Goal: Task Accomplishment & Management: Use online tool/utility

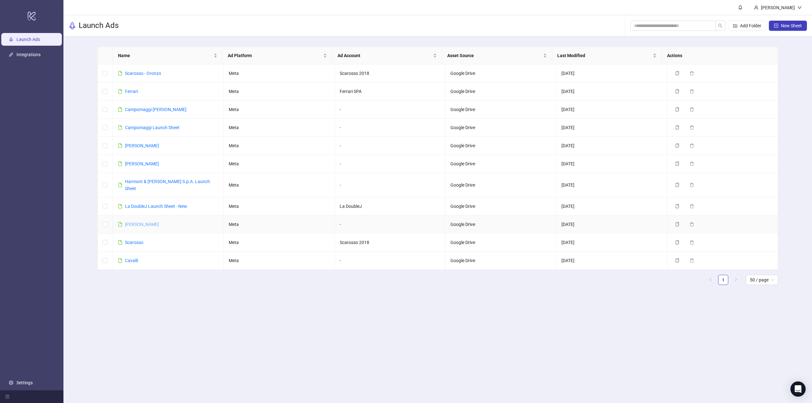
click at [141, 222] on link "[PERSON_NAME]" at bounding box center [142, 224] width 34 height 5
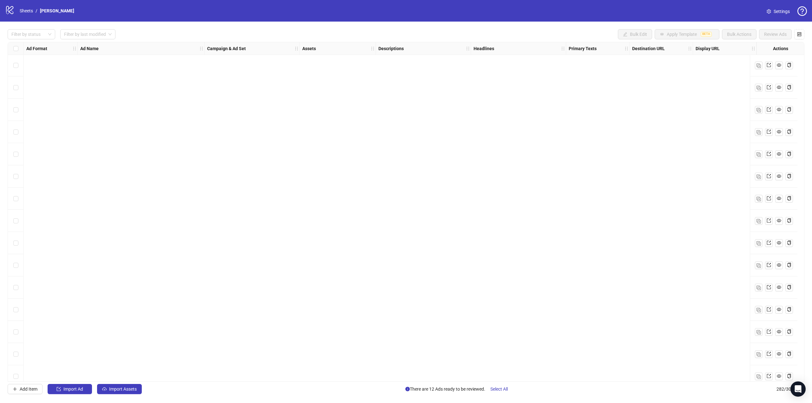
scroll to position [5939, 0]
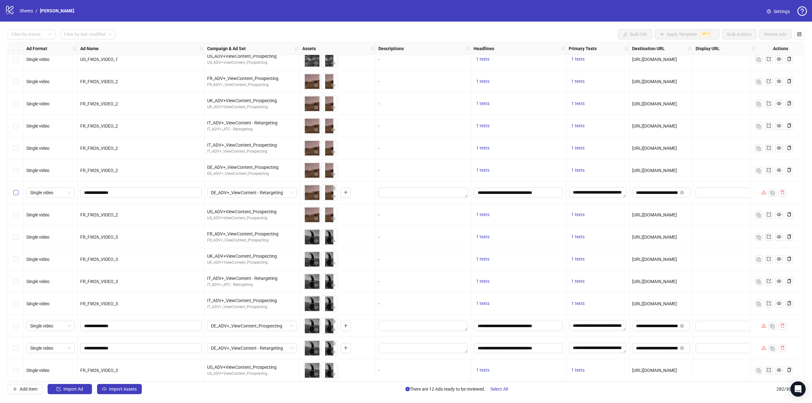
click at [17, 193] on label "Select row 274" at bounding box center [15, 192] width 5 height 7
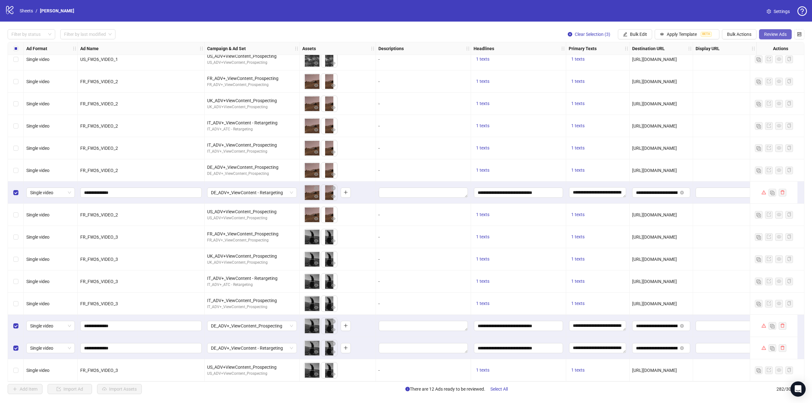
click at [771, 32] on span "Review Ads" at bounding box center [775, 34] width 23 height 5
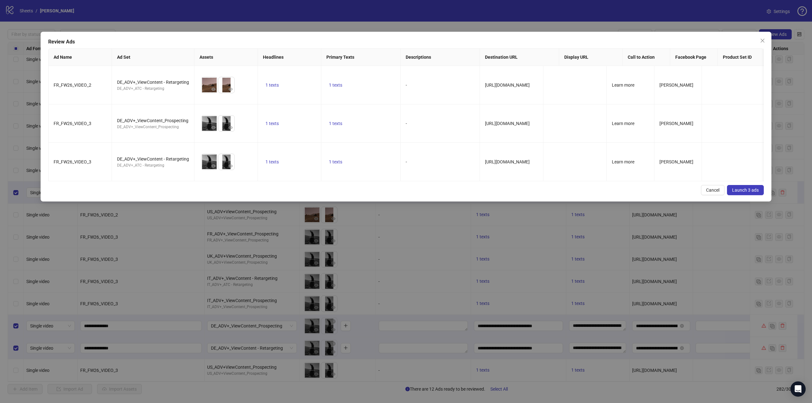
click at [739, 188] on span "Launch 3 ads" at bounding box center [745, 190] width 27 height 5
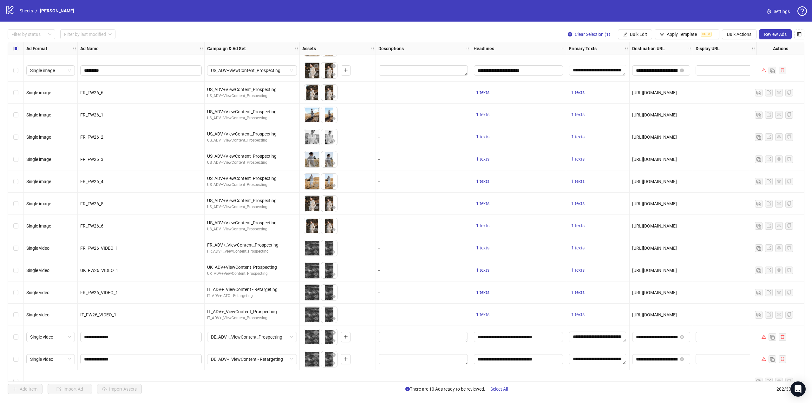
scroll to position [5564, 0]
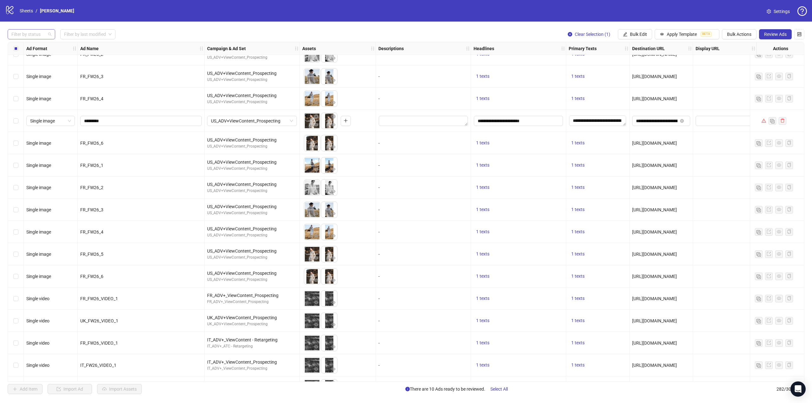
click at [43, 36] on div at bounding box center [28, 34] width 38 height 9
click at [30, 68] on div "Error" at bounding box center [31, 67] width 37 height 7
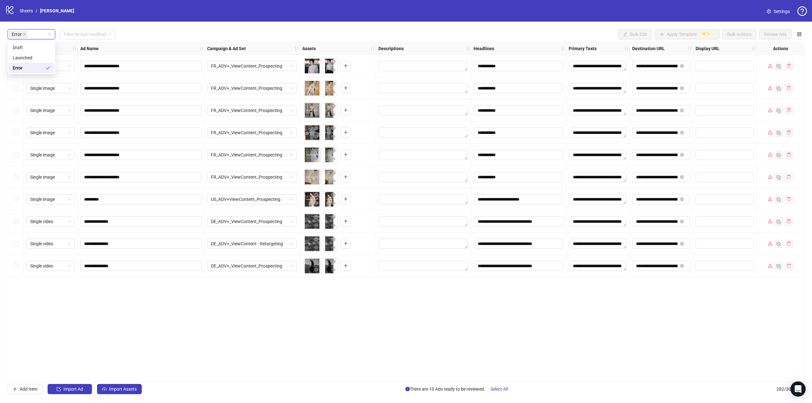
scroll to position [0, 0]
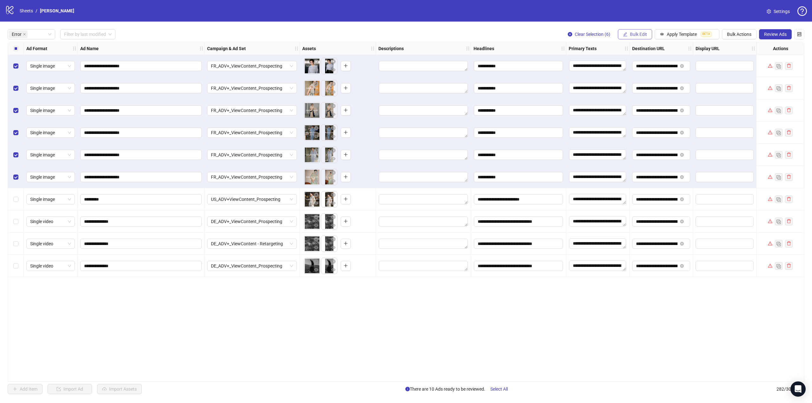
click at [639, 37] on span "Bulk Edit" at bounding box center [638, 34] width 17 height 5
click at [745, 34] on span "Bulk Actions" at bounding box center [739, 34] width 24 height 5
click at [741, 49] on span "Delete" at bounding box center [747, 47] width 43 height 7
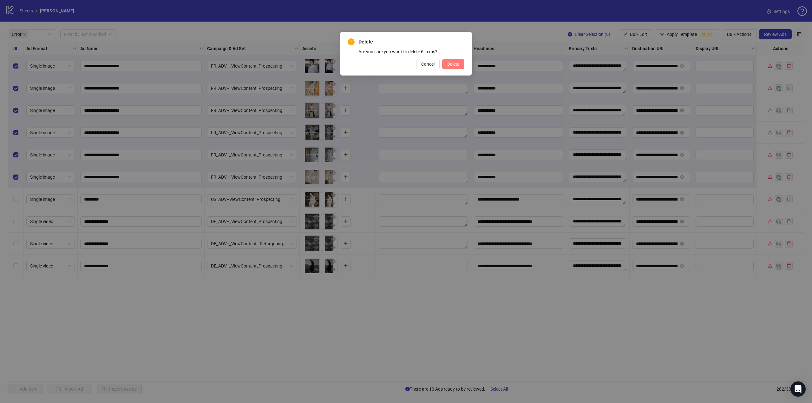
click at [458, 62] on span "Delete" at bounding box center [453, 64] width 12 height 5
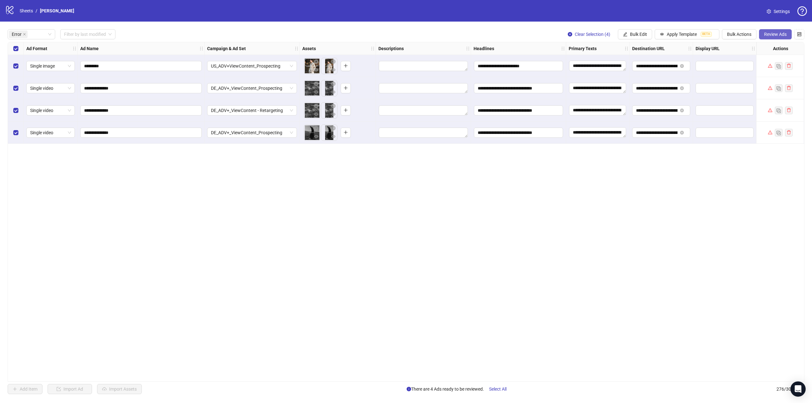
click at [779, 35] on span "Review Ads" at bounding box center [775, 34] width 23 height 5
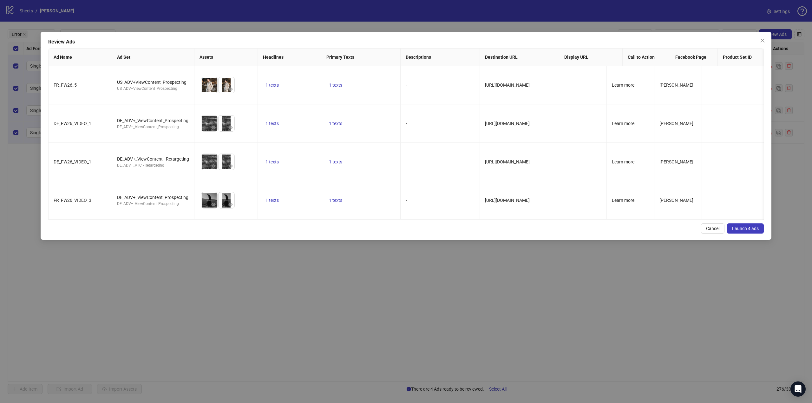
click at [754, 223] on button "Launch 4 ads" at bounding box center [745, 228] width 37 height 10
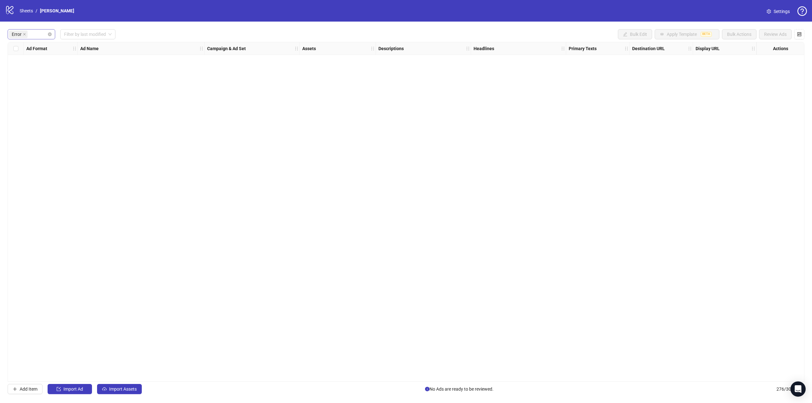
click at [21, 32] on span "Error" at bounding box center [17, 34] width 10 height 7
click at [23, 53] on div "Launched" at bounding box center [31, 58] width 45 height 10
click at [27, 58] on div "Launched" at bounding box center [31, 57] width 37 height 7
click at [19, 48] on div "Draft" at bounding box center [31, 47] width 37 height 7
click at [27, 66] on div "Error" at bounding box center [31, 67] width 36 height 7
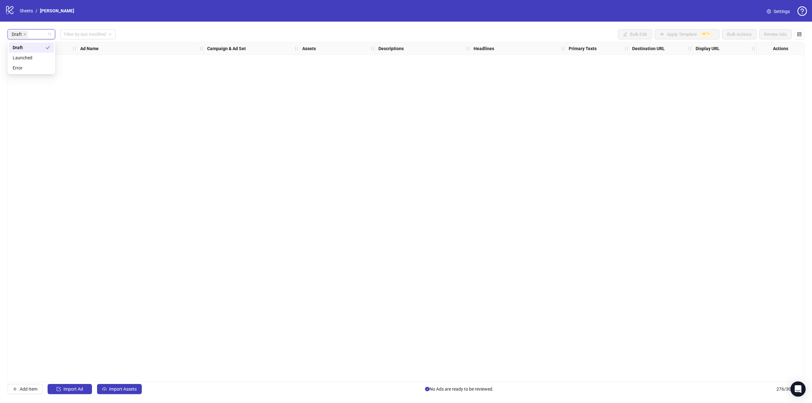
click at [24, 46] on div "Draft" at bounding box center [29, 47] width 33 height 7
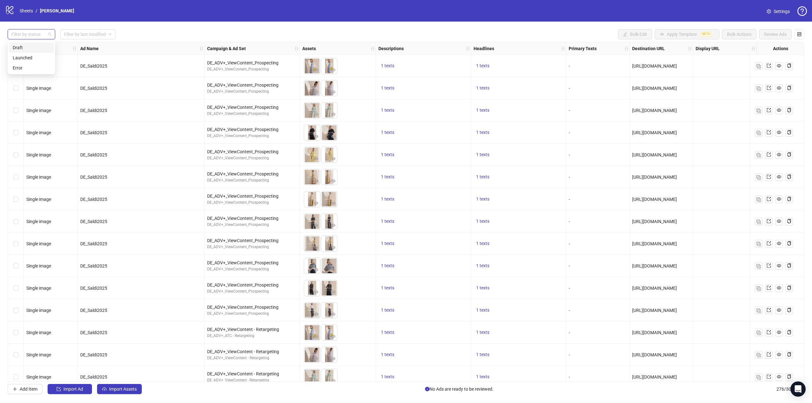
click at [156, 29] on div "Filter by status Filter by last modified Bulk Edit Apply Template BETA Bulk Act…" at bounding box center [406, 212] width 812 height 380
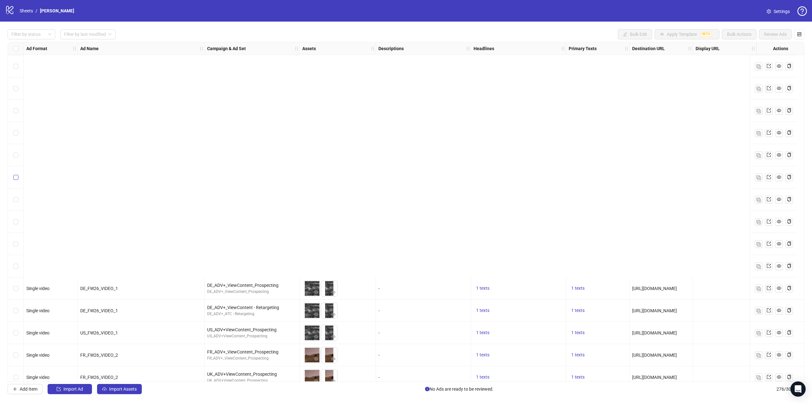
scroll to position [5806, 0]
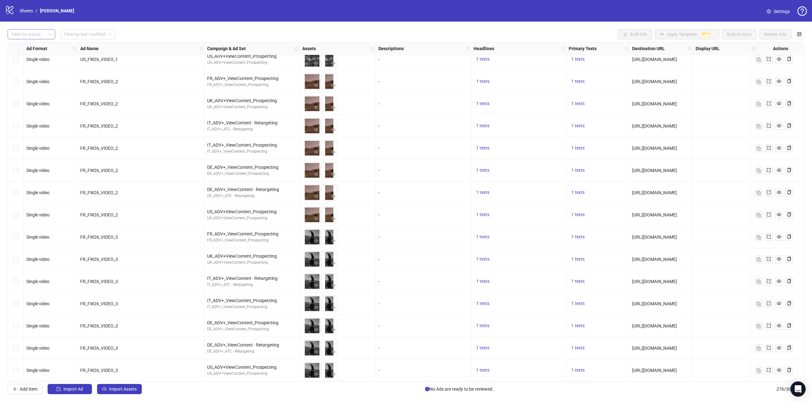
click at [40, 32] on div at bounding box center [28, 34] width 38 height 9
click at [25, 46] on div "Draft" at bounding box center [31, 47] width 37 height 7
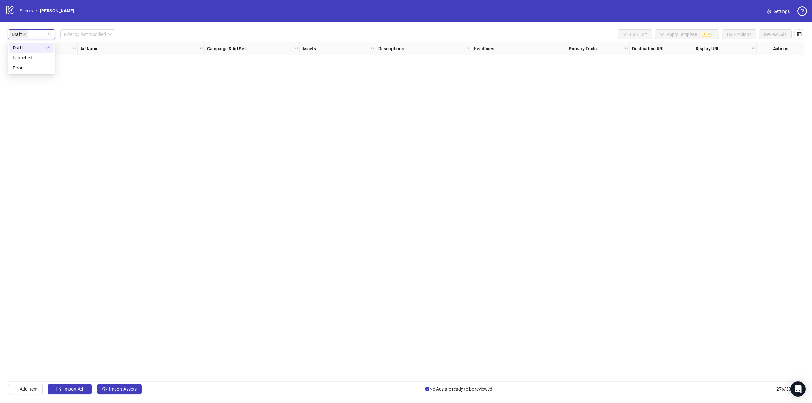
scroll to position [0, 0]
click at [30, 387] on span "Add Item" at bounding box center [29, 388] width 18 height 5
click at [158, 65] on input "text" at bounding box center [138, 66] width 108 height 7
type input "**********"
click at [241, 69] on input "search" at bounding box center [249, 66] width 76 height 10
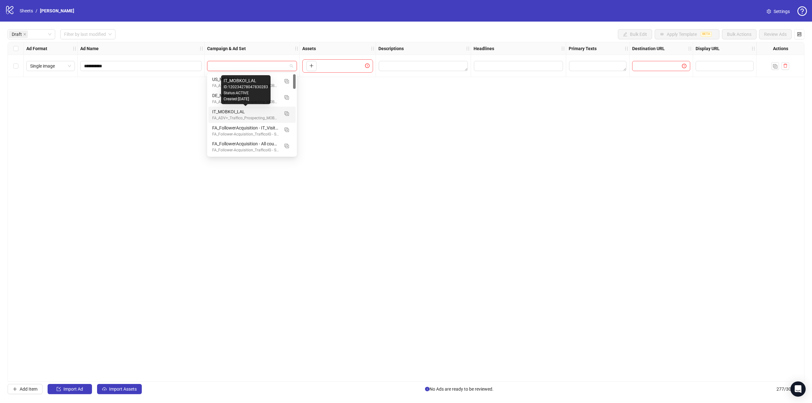
click at [240, 111] on div "IT_MOBKOI_LAL" at bounding box center [245, 111] width 67 height 7
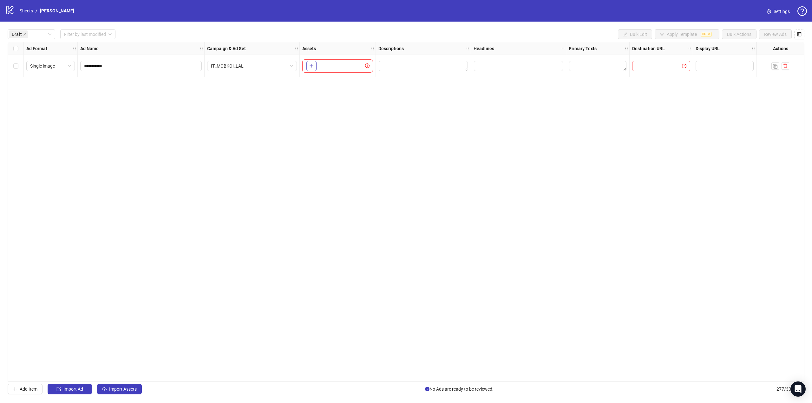
click at [309, 66] on button "button" at bounding box center [311, 66] width 10 height 10
drag, startPoint x: 329, startPoint y: 74, endPoint x: 310, endPoint y: 74, distance: 19.7
click at [310, 74] on body "**********" at bounding box center [406, 201] width 812 height 403
click at [592, 68] on textarea "Edit values" at bounding box center [597, 66] width 57 height 10
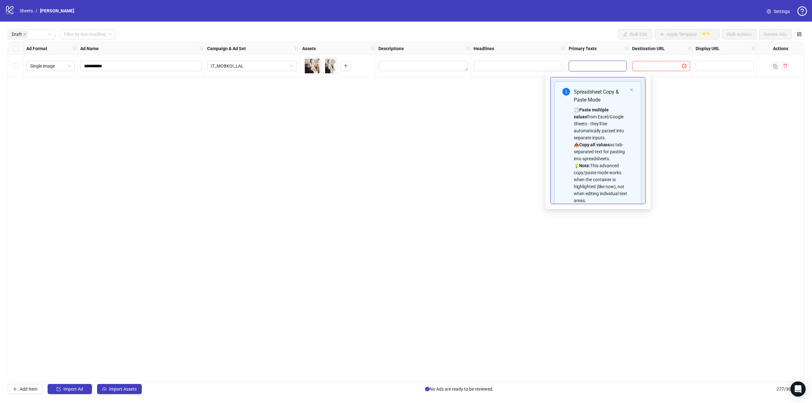
scroll to position [65, 0]
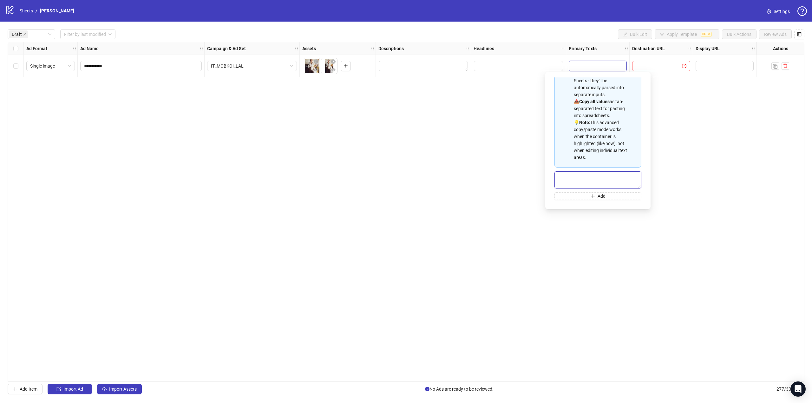
click at [580, 177] on textarea "Multi-text input container - paste or copy values" at bounding box center [598, 179] width 87 height 17
paste textarea "**********"
type textarea "**********"
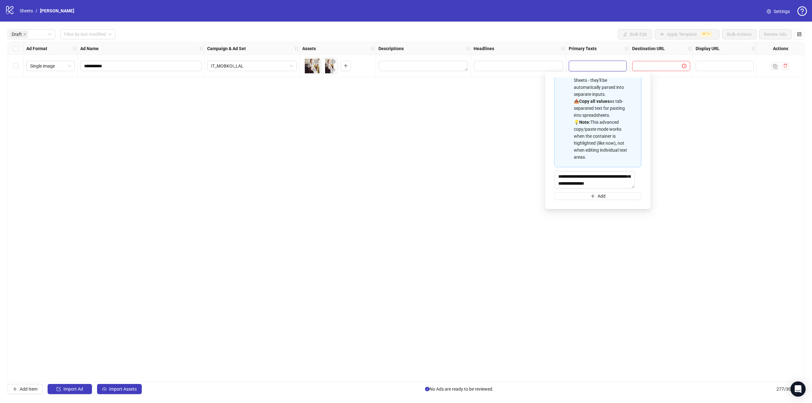
click at [680, 180] on div "**********" at bounding box center [406, 212] width 797 height 340
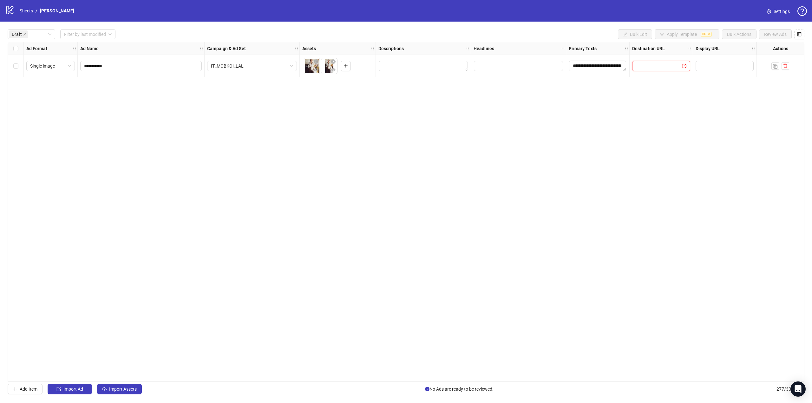
click at [662, 66] on input "text" at bounding box center [654, 66] width 37 height 7
type input "**********"
click at [668, 123] on div "**********" at bounding box center [406, 212] width 797 height 340
click at [637, 66] on input "**********" at bounding box center [654, 66] width 37 height 7
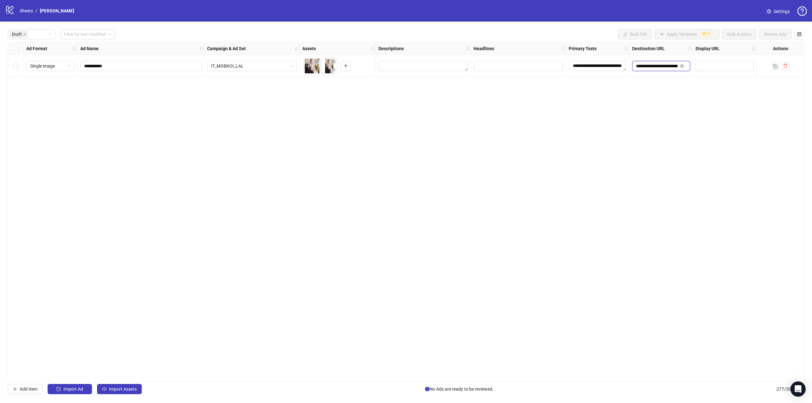
type input "**********"
click at [664, 103] on div "**********" at bounding box center [406, 212] width 797 height 340
click at [512, 69] on input "Edit values" at bounding box center [518, 66] width 89 height 10
click at [518, 67] on input "Edit values" at bounding box center [518, 66] width 89 height 10
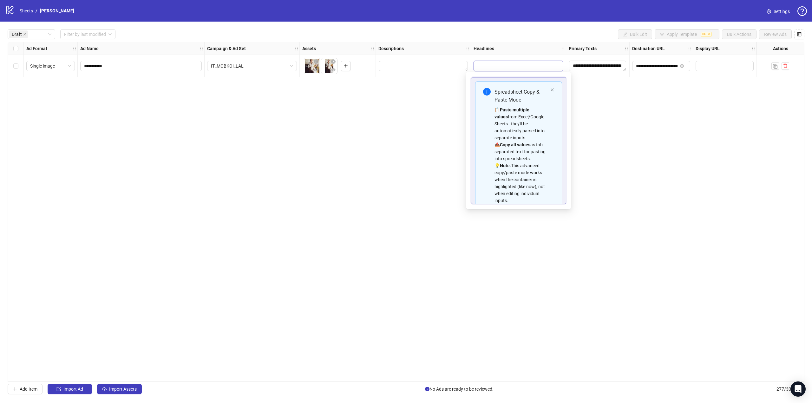
type input "**********"
click at [537, 198] on button "Add" at bounding box center [518, 196] width 87 height 8
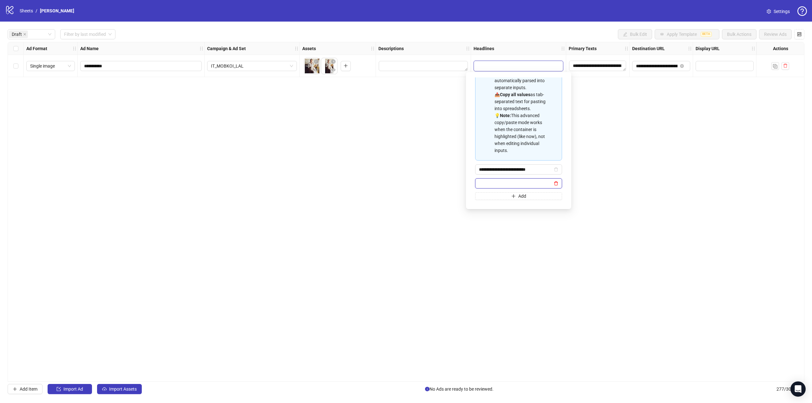
click at [554, 186] on icon "delete" at bounding box center [556, 183] width 4 height 4
click at [581, 119] on div "**********" at bounding box center [406, 212] width 797 height 340
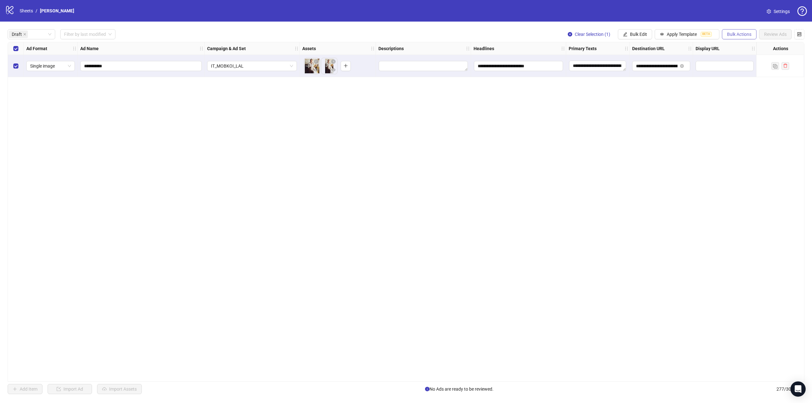
click at [730, 36] on span "Bulk Actions" at bounding box center [739, 34] width 24 height 5
click at [748, 66] on span "Duplicate with assets" at bounding box center [747, 67] width 43 height 7
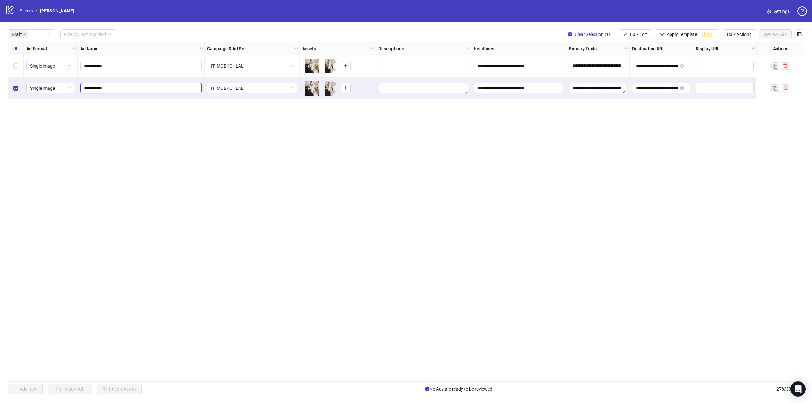
click at [134, 90] on input "**********" at bounding box center [140, 88] width 113 height 7
type input "**********"
click at [332, 84] on icon "close-circle" at bounding box center [333, 84] width 4 height 4
click at [315, 85] on icon "close-circle" at bounding box center [316, 84] width 4 height 4
click at [313, 89] on icon "plus" at bounding box center [311, 88] width 4 height 4
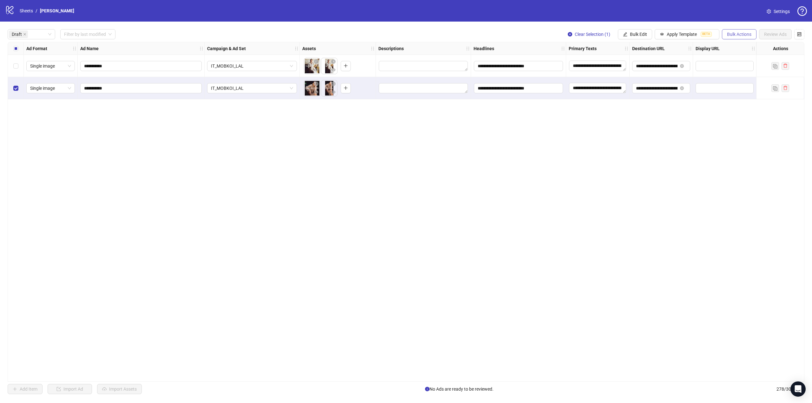
click at [745, 36] on span "Bulk Actions" at bounding box center [739, 34] width 24 height 5
click at [743, 67] on span "Duplicate with assets" at bounding box center [747, 67] width 43 height 7
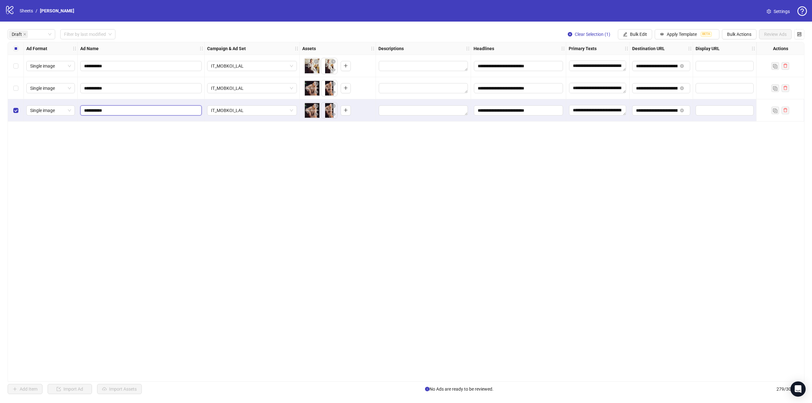
click at [143, 112] on input "**********" at bounding box center [140, 110] width 113 height 7
type input "**********"
click at [334, 106] on icon "close-circle" at bounding box center [333, 106] width 4 height 4
click at [317, 107] on icon "close-circle" at bounding box center [316, 106] width 4 height 4
click at [313, 110] on icon "plus" at bounding box center [311, 110] width 4 height 4
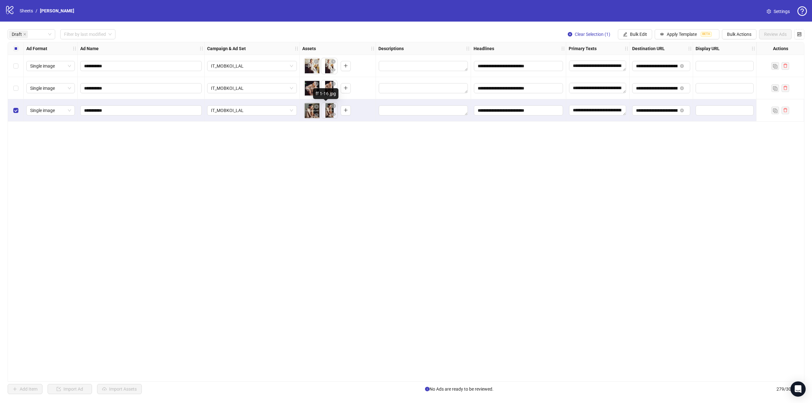
drag, startPoint x: 329, startPoint y: 115, endPoint x: 314, endPoint y: 115, distance: 15.2
click at [314, 115] on body "**********" at bounding box center [406, 201] width 812 height 403
click at [742, 36] on span "Bulk Actions" at bounding box center [739, 34] width 24 height 5
click at [754, 69] on span "Duplicate with assets" at bounding box center [747, 67] width 43 height 7
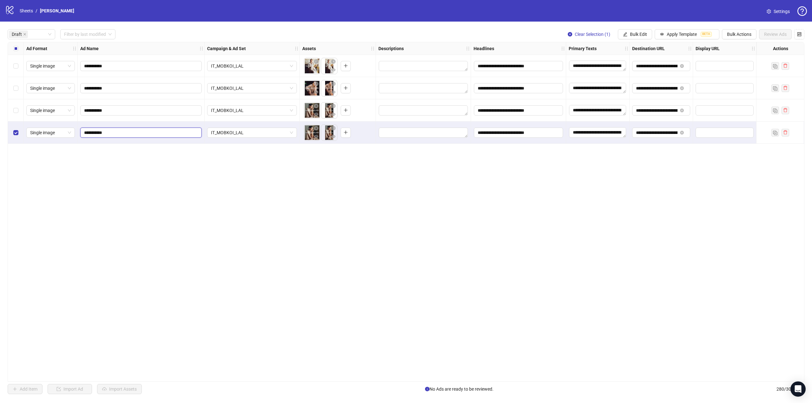
click at [131, 134] on input "**********" at bounding box center [140, 132] width 113 height 7
type input "**********"
click at [334, 128] on icon "close-circle" at bounding box center [333, 128] width 4 height 4
click at [317, 129] on icon "close-circle" at bounding box center [316, 128] width 4 height 4
click at [314, 134] on icon "plus" at bounding box center [311, 132] width 4 height 4
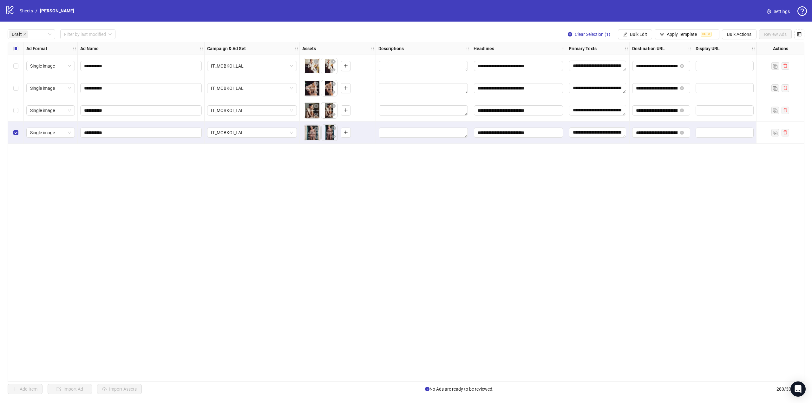
drag, startPoint x: 329, startPoint y: 136, endPoint x: 313, endPoint y: 136, distance: 16.2
click at [313, 136] on body "**********" at bounding box center [406, 201] width 812 height 403
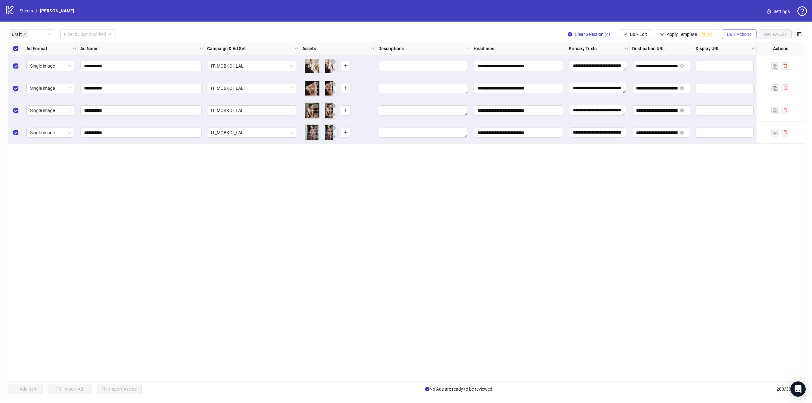
click at [744, 35] on span "Bulk Actions" at bounding box center [739, 34] width 24 height 5
click at [754, 69] on span "Duplicate with assets" at bounding box center [747, 67] width 43 height 7
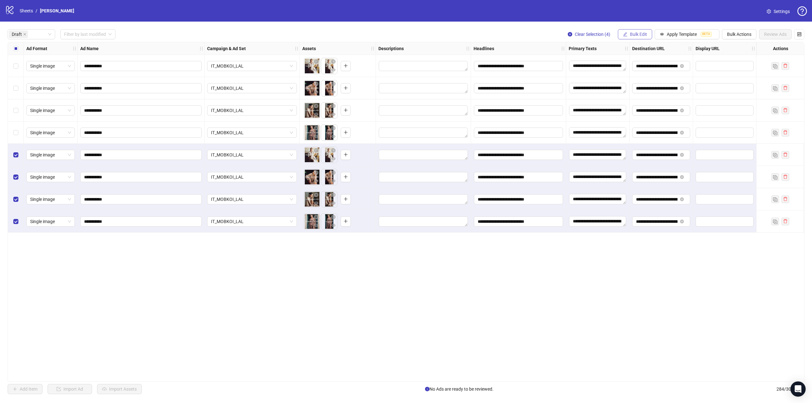
click at [632, 36] on span "Bulk Edit" at bounding box center [638, 34] width 17 height 5
click at [653, 68] on span "Campaign & Ad Set" at bounding box center [640, 67] width 38 height 7
click at [675, 61] on span "IT_MOBKOI_LAL" at bounding box center [615, 62] width 119 height 10
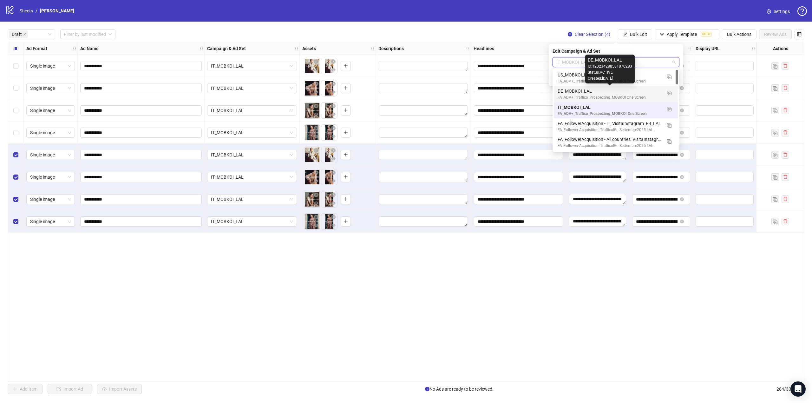
click at [599, 91] on div "DE_MOBKOI_LAL" at bounding box center [610, 91] width 104 height 7
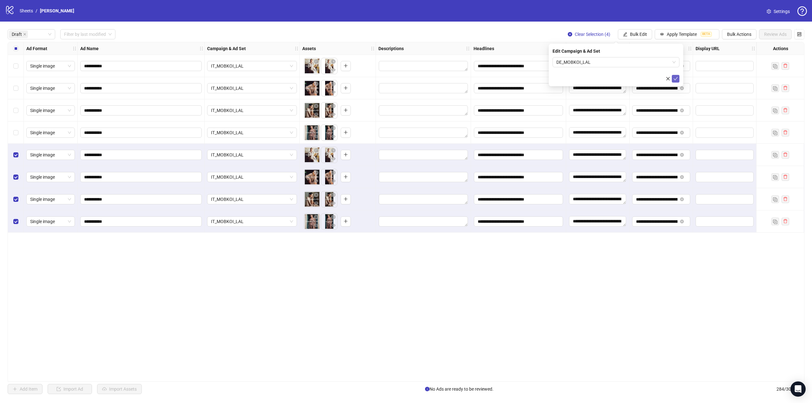
click at [677, 78] on icon "check" at bounding box center [676, 78] width 4 height 4
click at [637, 35] on span "Bulk Edit" at bounding box center [638, 34] width 17 height 5
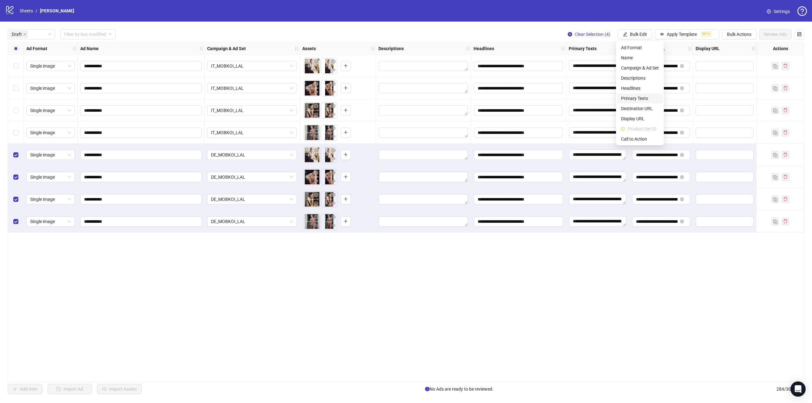
click at [647, 97] on span "Primary Texts" at bounding box center [640, 98] width 38 height 7
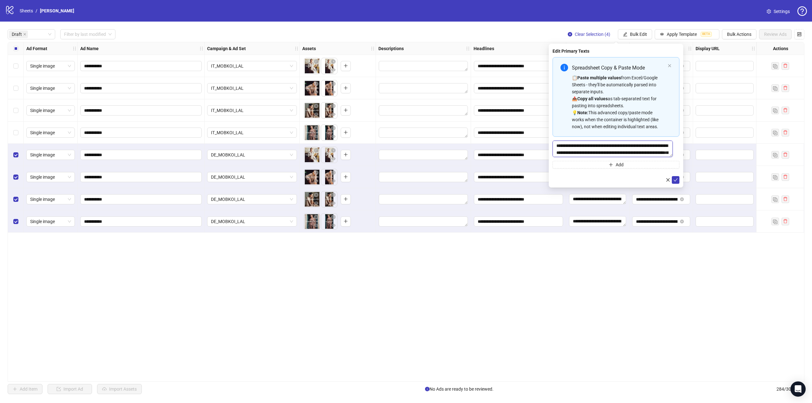
scroll to position [42, 0]
drag, startPoint x: 555, startPoint y: 145, endPoint x: 598, endPoint y: 159, distance: 45.4
click at [598, 159] on div "**********" at bounding box center [616, 112] width 127 height 111
paste textarea "**********"
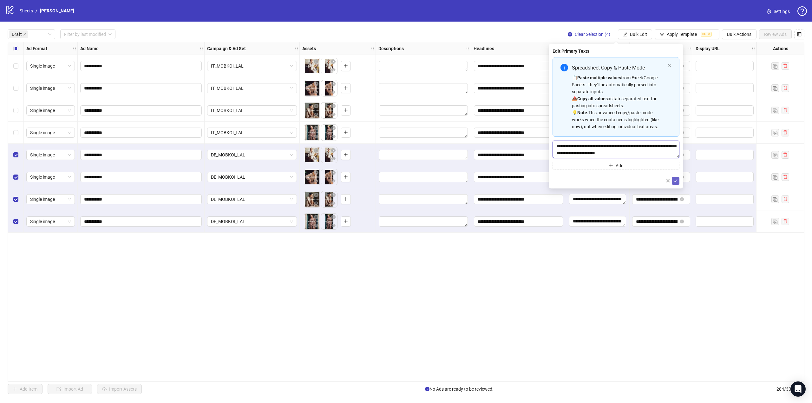
type textarea "**********"
click at [677, 182] on icon "check" at bounding box center [676, 180] width 4 height 4
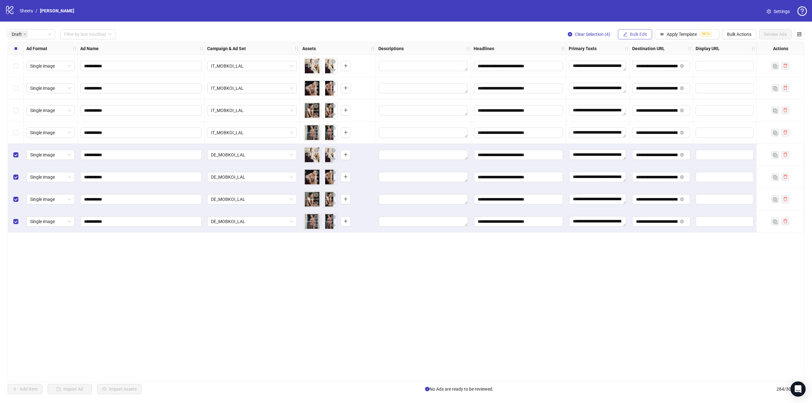
click at [634, 37] on span "Bulk Edit" at bounding box center [638, 34] width 17 height 5
click at [640, 88] on span "Headlines" at bounding box center [640, 88] width 38 height 7
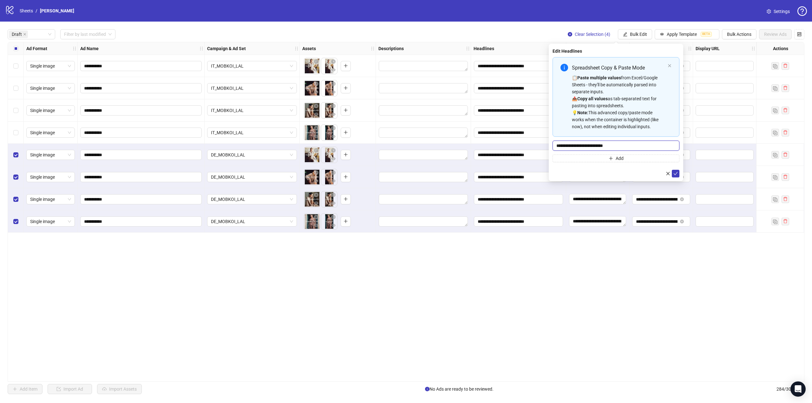
drag, startPoint x: 626, startPoint y: 146, endPoint x: 547, endPoint y: 146, distance: 79.3
click at [547, 146] on body "**********" at bounding box center [406, 201] width 812 height 403
paste input "Multi-input container - paste or copy values"
type input "**********"
click at [676, 174] on icon "check" at bounding box center [676, 173] width 4 height 3
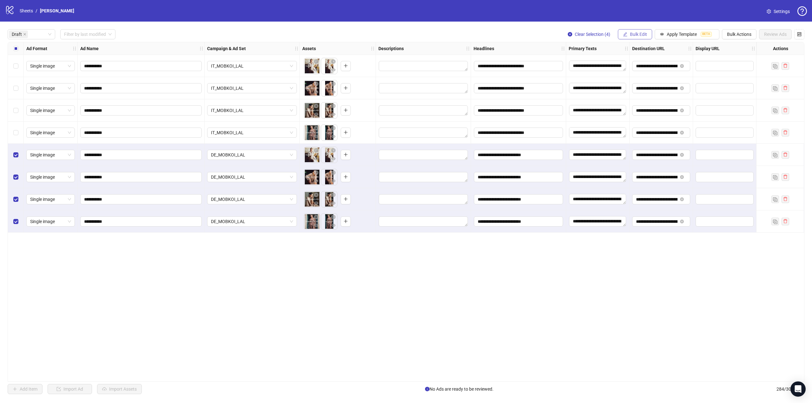
click at [644, 36] on span "Bulk Edit" at bounding box center [638, 34] width 17 height 5
click at [626, 22] on div "logo/logo-mobile Sheets / [PERSON_NAME] Settings" at bounding box center [406, 11] width 812 height 22
click at [740, 36] on span "Bulk Actions" at bounding box center [739, 34] width 24 height 5
click at [761, 69] on span "Duplicate with assets" at bounding box center [747, 67] width 43 height 7
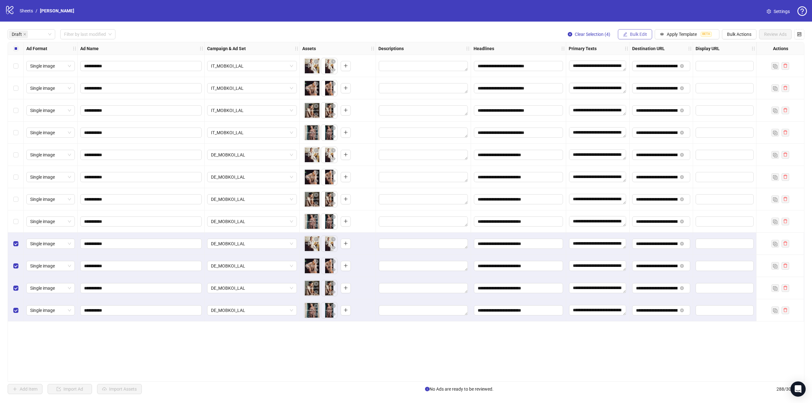
click at [644, 34] on span "Bulk Edit" at bounding box center [638, 34] width 17 height 5
click at [649, 67] on span "Campaign & Ad Set" at bounding box center [640, 67] width 38 height 7
click at [664, 61] on span "DE_MOBKOI_LAL" at bounding box center [615, 62] width 119 height 10
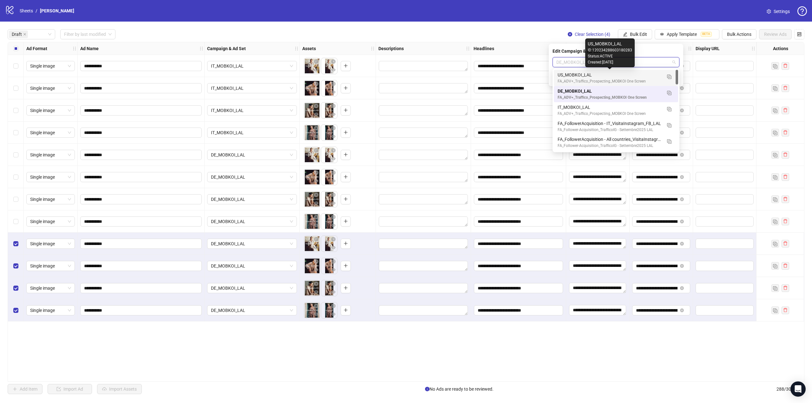
click at [567, 75] on div "US_MOBKOI_LAL" at bounding box center [610, 74] width 104 height 7
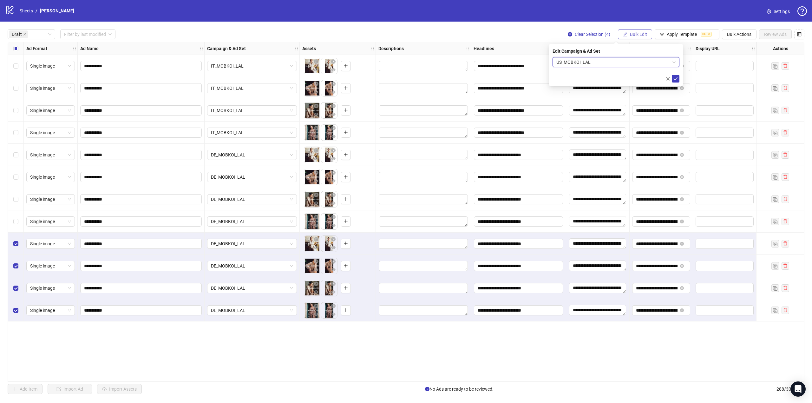
click at [635, 36] on span "Bulk Edit" at bounding box center [638, 34] width 17 height 5
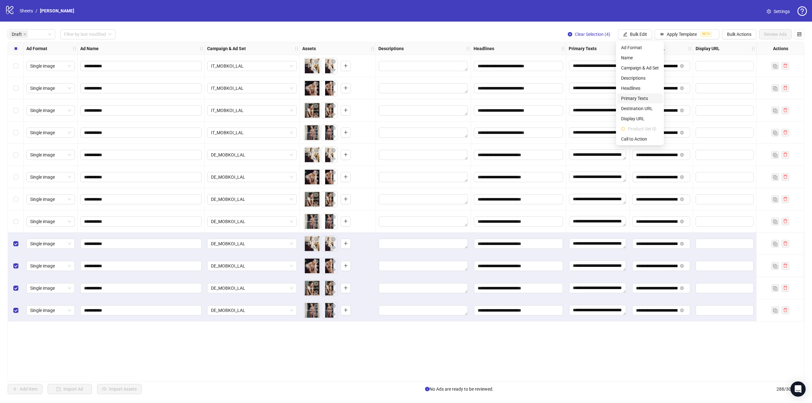
click at [645, 97] on span "Primary Texts" at bounding box center [640, 98] width 38 height 7
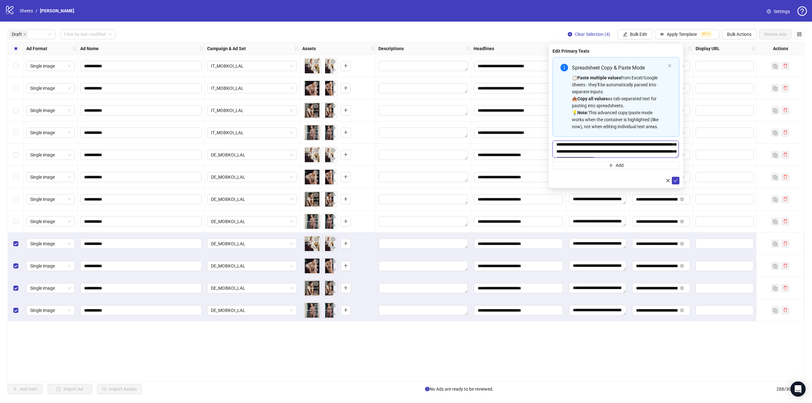
scroll to position [35, 0]
drag, startPoint x: 556, startPoint y: 147, endPoint x: 662, endPoint y: 163, distance: 107.5
click at [662, 163] on div "**********" at bounding box center [616, 113] width 127 height 112
paste textarea "Multi-text input container - paste or copy values"
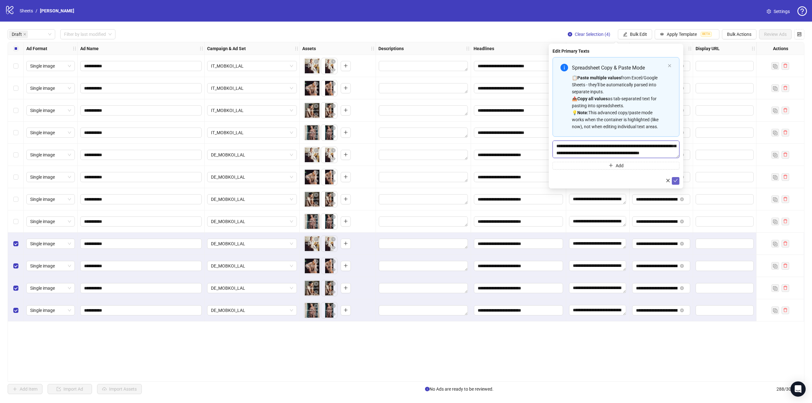
type textarea "**********"
click at [676, 183] on span "submit" at bounding box center [676, 180] width 4 height 5
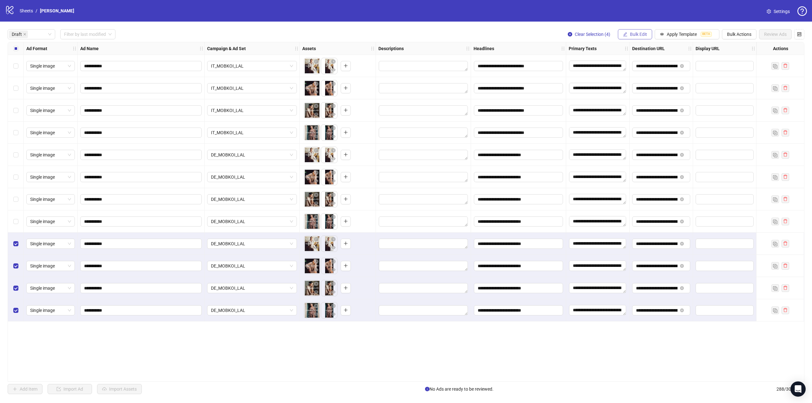
click at [637, 36] on span "Bulk Edit" at bounding box center [638, 34] width 17 height 5
click at [638, 87] on span "Headlines" at bounding box center [640, 88] width 38 height 7
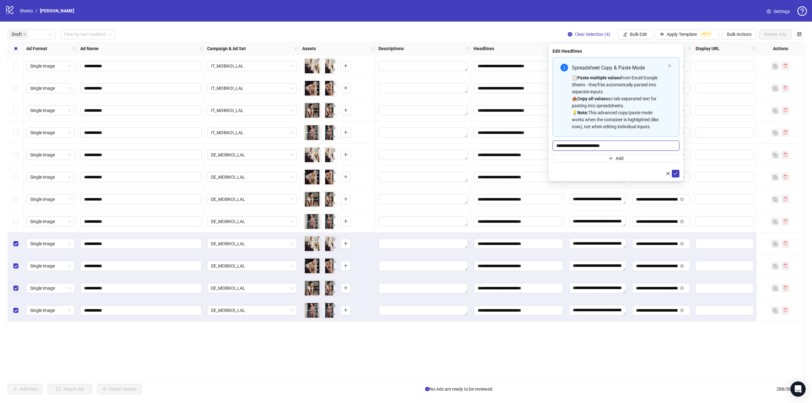
drag, startPoint x: 626, startPoint y: 148, endPoint x: 546, endPoint y: 141, distance: 80.6
click at [546, 141] on body "**********" at bounding box center [406, 201] width 812 height 403
paste input "Multi-input container - paste or copy values"
type input "**********"
click at [676, 173] on icon "check" at bounding box center [676, 173] width 4 height 3
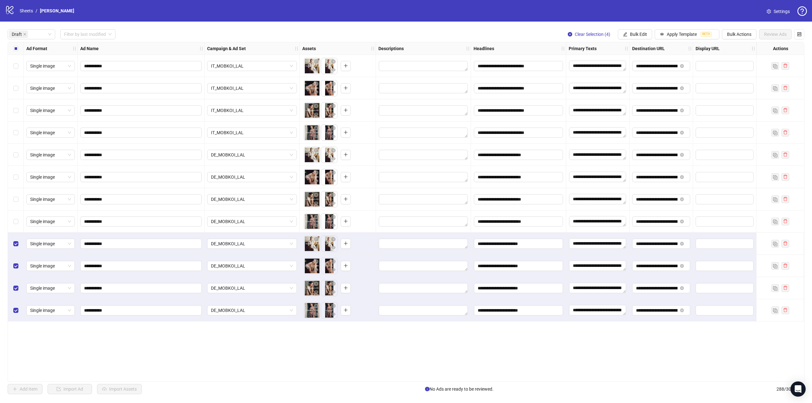
click at [521, 341] on div "**********" at bounding box center [406, 212] width 797 height 340
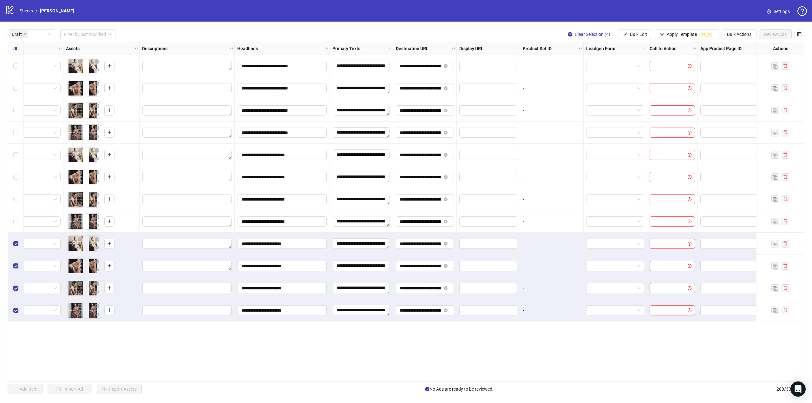
scroll to position [0, 241]
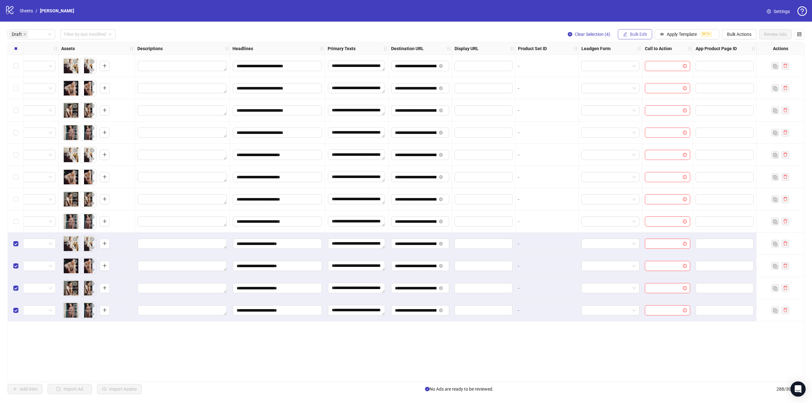
click at [638, 35] on span "Bulk Edit" at bounding box center [638, 34] width 17 height 5
click at [333, 359] on div "**********" at bounding box center [406, 212] width 797 height 340
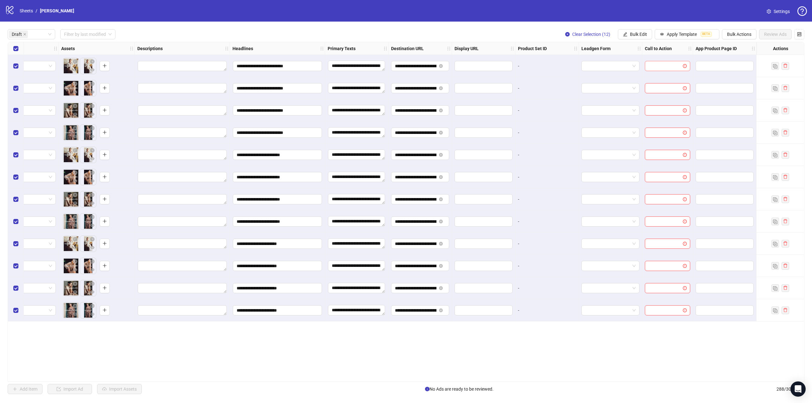
click at [673, 66] on input "search" at bounding box center [665, 66] width 32 height 10
click at [636, 36] on span "Bulk Edit" at bounding box center [638, 34] width 17 height 5
click at [642, 140] on span "Call to Action" at bounding box center [640, 138] width 38 height 7
click at [632, 61] on input "search" at bounding box center [613, 62] width 114 height 10
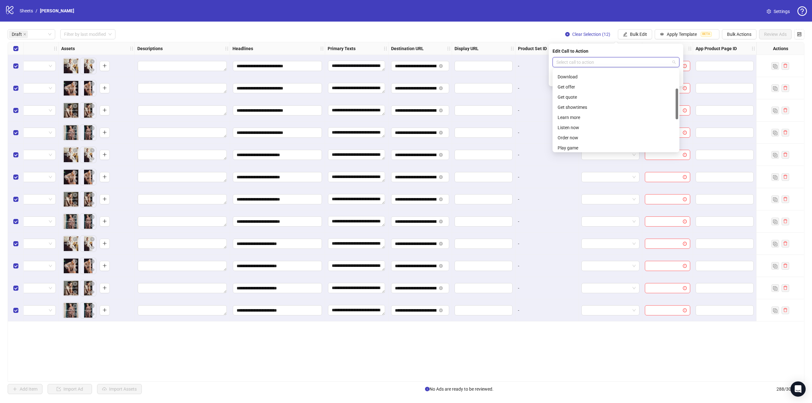
scroll to position [49, 0]
click at [579, 114] on div "Learn more" at bounding box center [616, 116] width 117 height 7
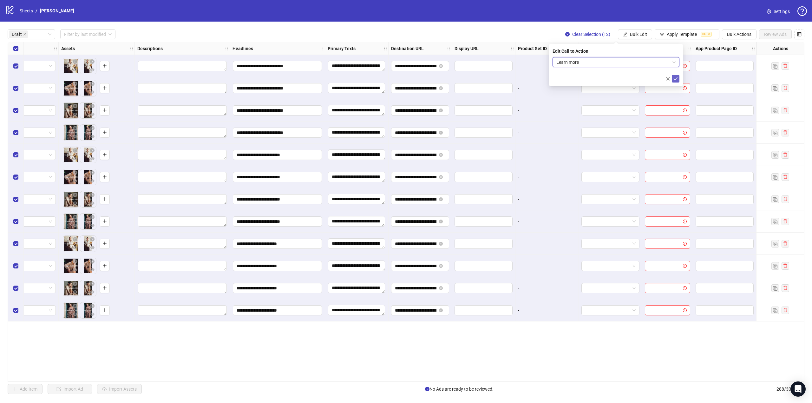
click at [677, 79] on icon "check" at bounding box center [676, 78] width 4 height 4
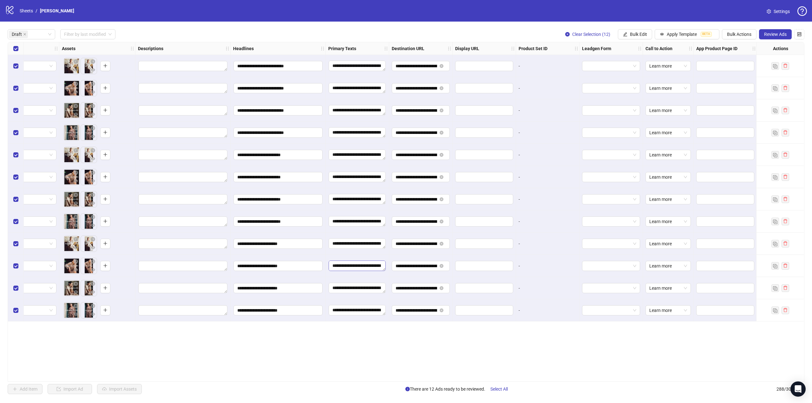
scroll to position [0, 0]
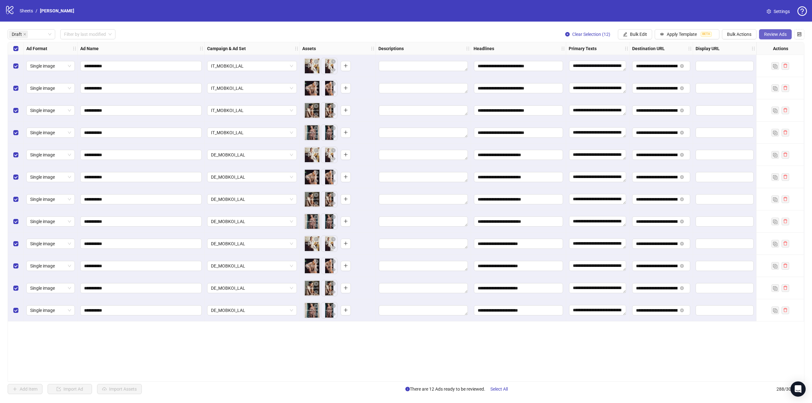
click at [778, 37] on span "Review Ads" at bounding box center [775, 34] width 23 height 5
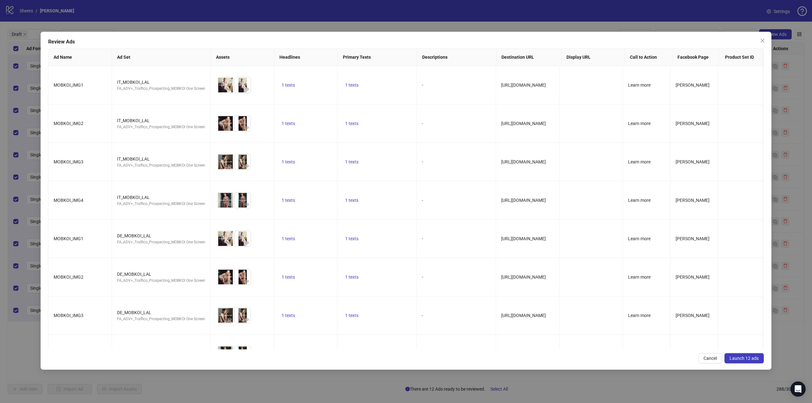
click at [752, 360] on span "Launch 12 ads" at bounding box center [744, 358] width 29 height 5
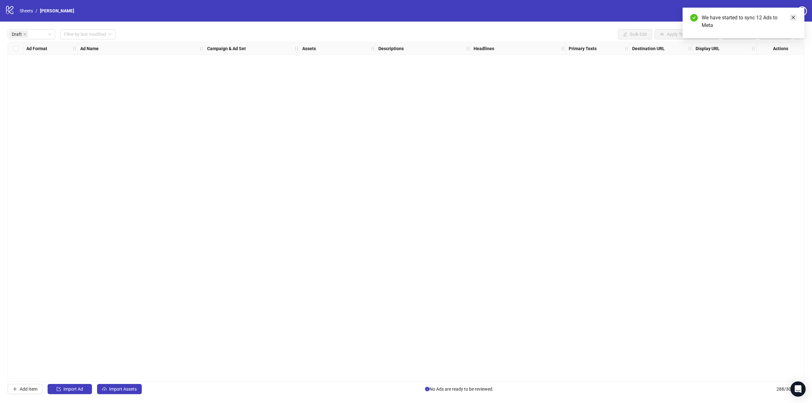
click at [795, 18] on icon "close" at bounding box center [793, 17] width 4 height 4
click at [21, 34] on span "Draft" at bounding box center [17, 34] width 10 height 7
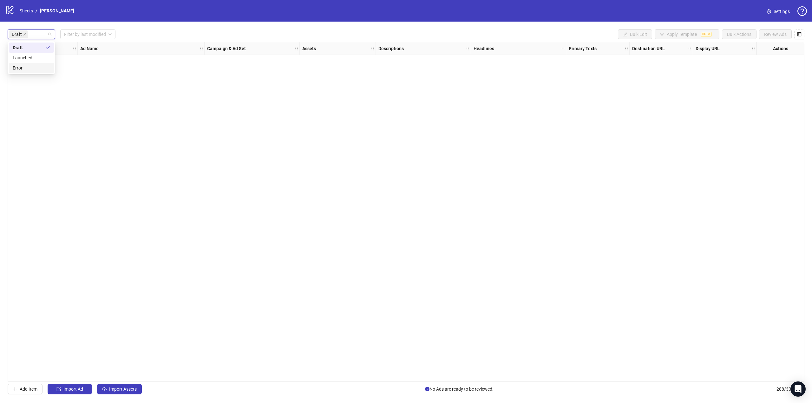
click at [22, 68] on div "Error" at bounding box center [31, 67] width 37 height 7
click at [49, 46] on icon "check" at bounding box center [51, 47] width 4 height 4
click at [174, 31] on div "Error Filter by last modified Bulk Edit Apply Template BETA Bulk Actions Review…" at bounding box center [406, 34] width 797 height 10
click at [22, 34] on span "Error" at bounding box center [18, 34] width 19 height 8
click at [26, 59] on div "Launched" at bounding box center [31, 57] width 37 height 7
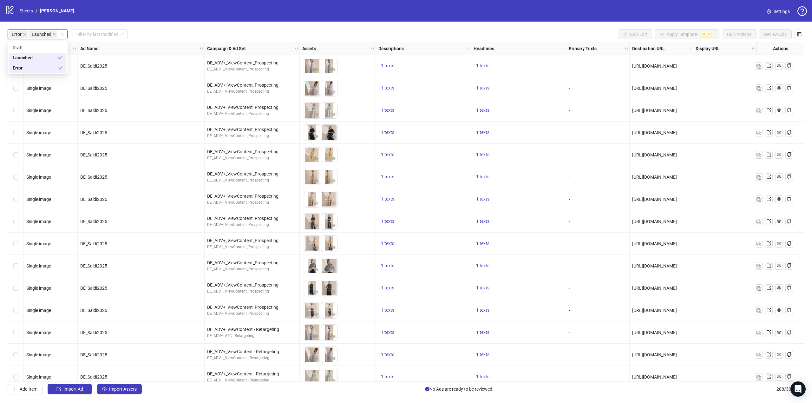
click at [34, 69] on div "Error" at bounding box center [35, 67] width 45 height 7
click at [172, 22] on div "Launched Filter by last modified Bulk Edit Apply Template BETA Bulk Actions Rev…" at bounding box center [406, 212] width 812 height 380
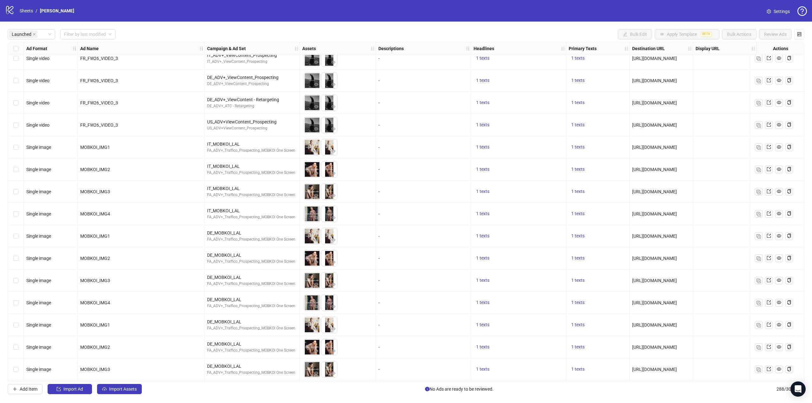
scroll to position [6073, 0]
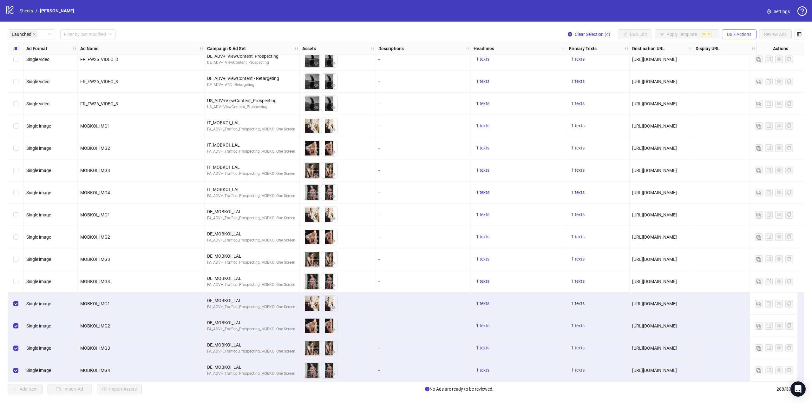
click at [735, 31] on button "Bulk Actions" at bounding box center [739, 34] width 35 height 10
click at [753, 66] on span "Duplicate with assets" at bounding box center [747, 67] width 43 height 7
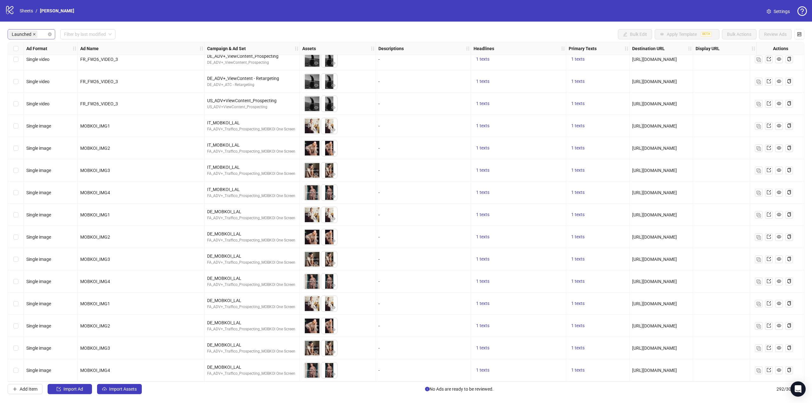
click at [34, 34] on icon "close" at bounding box center [34, 34] width 3 height 3
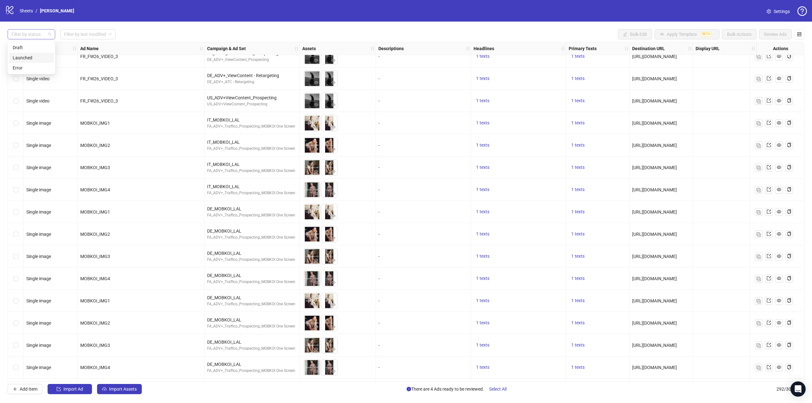
click at [34, 34] on div at bounding box center [28, 34] width 38 height 9
click at [25, 45] on div "Draft" at bounding box center [31, 47] width 37 height 7
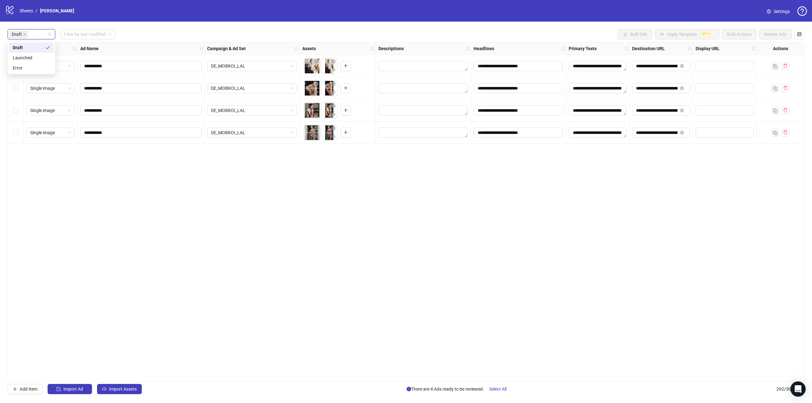
scroll to position [0, 0]
click at [159, 37] on div "Draft Draft Filter by last modified Bulk Edit Apply Template BETA Bulk Actions …" at bounding box center [406, 34] width 797 height 10
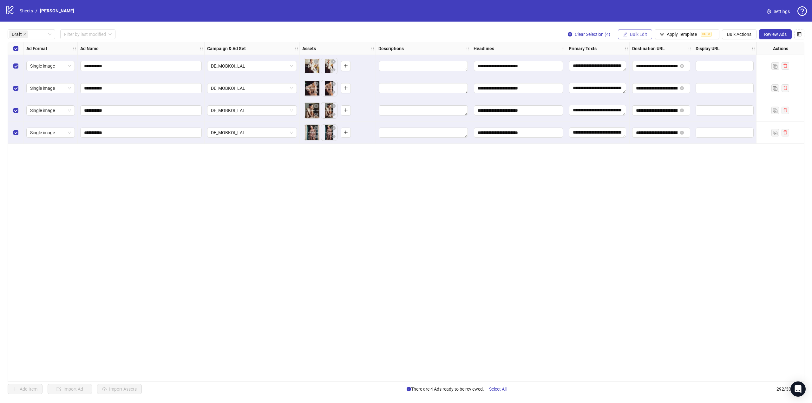
click at [644, 37] on span "Bulk Edit" at bounding box center [638, 34] width 17 height 5
click at [651, 68] on span "Campaign & Ad Set" at bounding box center [640, 67] width 38 height 7
click at [672, 62] on span "DE_MOBKOI_LAL" at bounding box center [615, 62] width 119 height 10
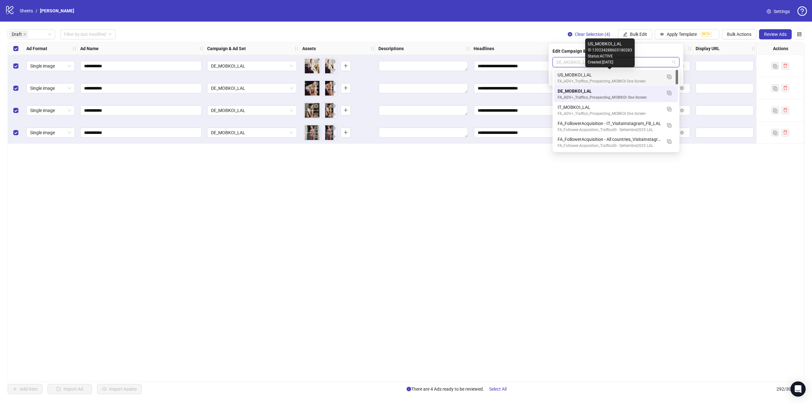
click at [569, 76] on div "US_MOBKOI_LAL" at bounding box center [610, 74] width 104 height 7
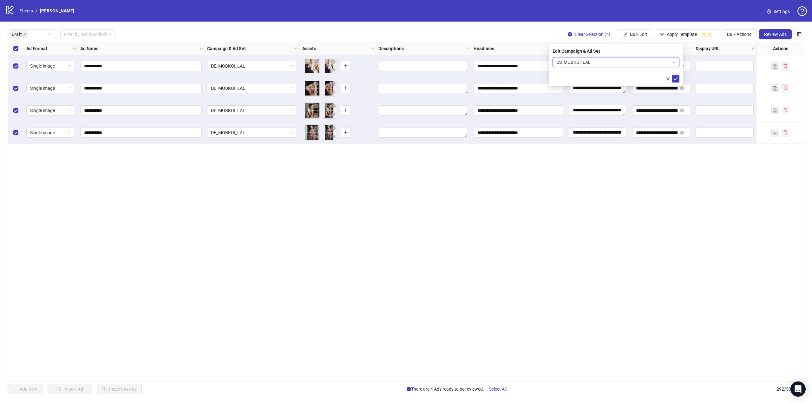
click at [632, 161] on div "**********" at bounding box center [406, 212] width 797 height 340
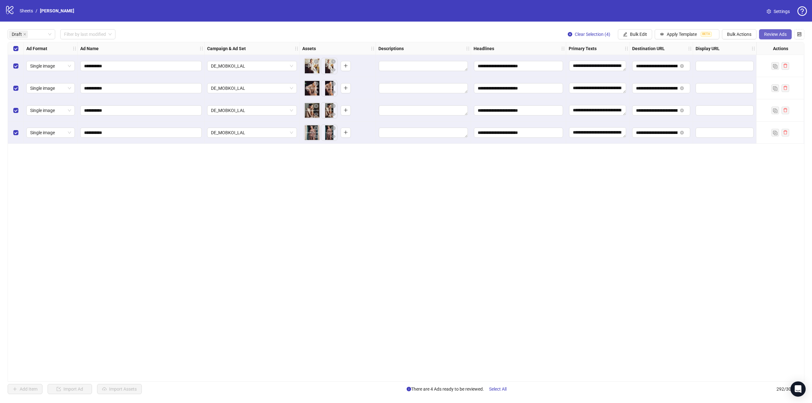
click at [779, 32] on span "Review Ads" at bounding box center [775, 34] width 23 height 5
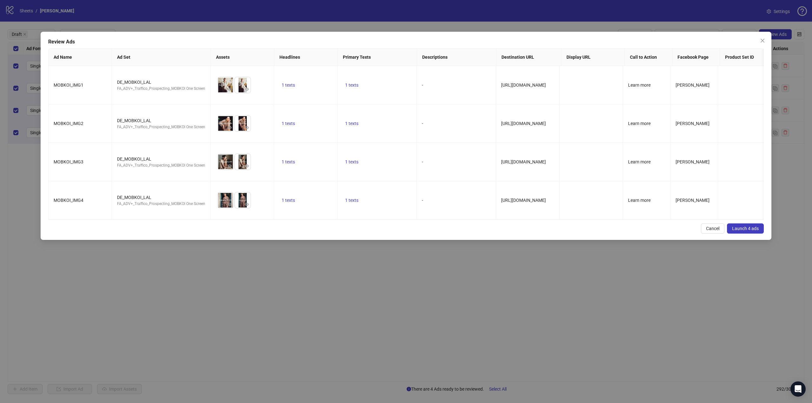
click at [753, 226] on span "Launch 4 ads" at bounding box center [745, 228] width 27 height 5
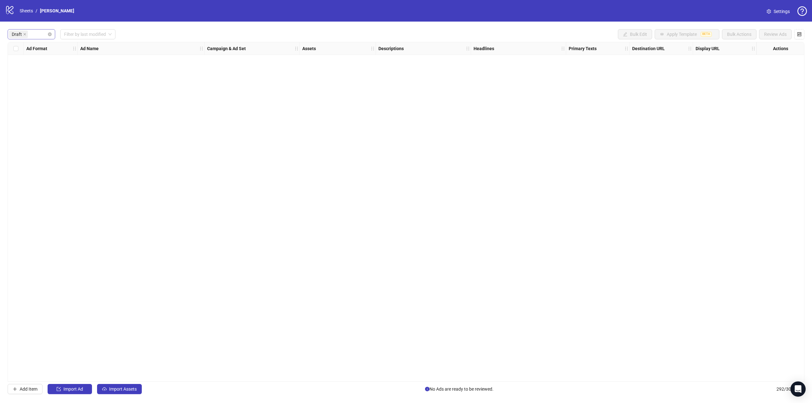
click at [26, 36] on span "Draft" at bounding box center [18, 34] width 19 height 8
click at [24, 35] on icon "close" at bounding box center [24, 34] width 3 height 3
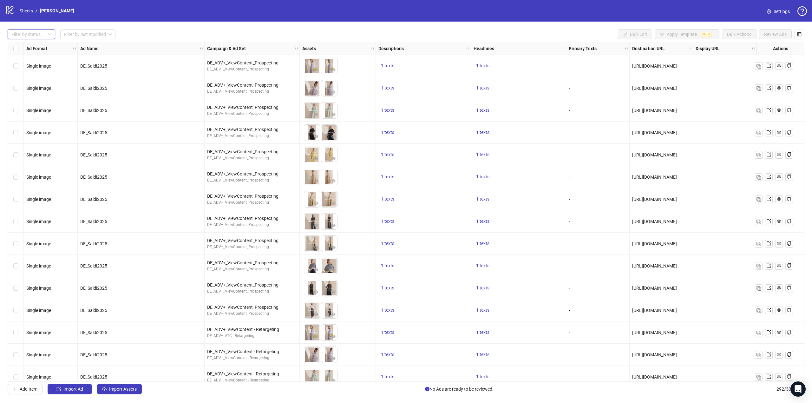
click at [38, 32] on div at bounding box center [28, 34] width 38 height 9
click at [22, 66] on div "Error" at bounding box center [31, 67] width 37 height 7
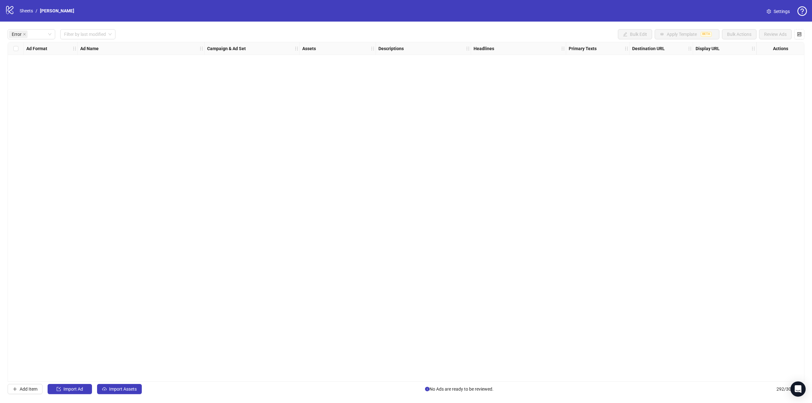
click at [352, 182] on div "Ad Format Ad Name Campaign & Ad Set Assets Descriptions Headlines Primary Texts…" at bounding box center [406, 212] width 797 height 340
